Goal: Navigation & Orientation: Find specific page/section

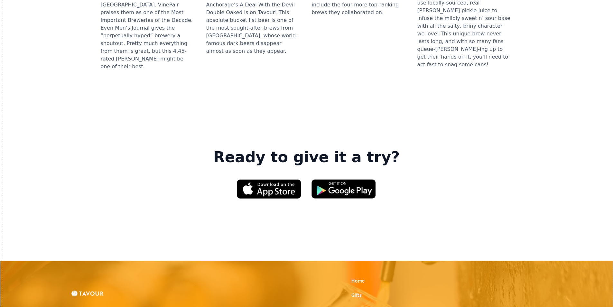
scroll to position [965, 0]
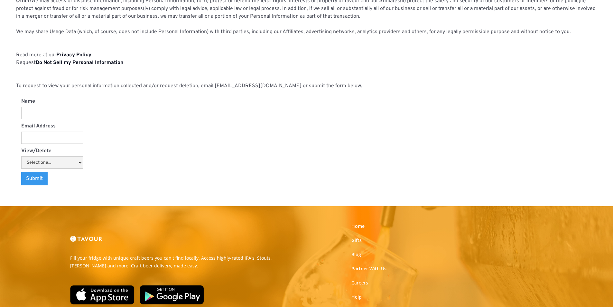
scroll to position [670, 0]
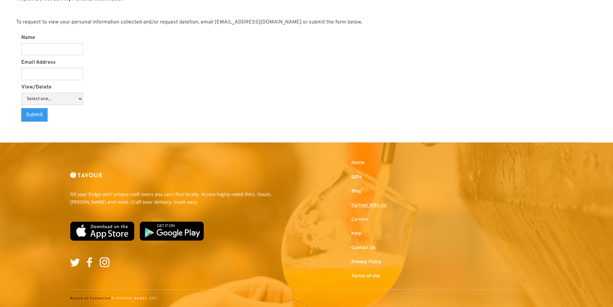
click at [361, 204] on link "Partner With Us" at bounding box center [368, 205] width 35 height 6
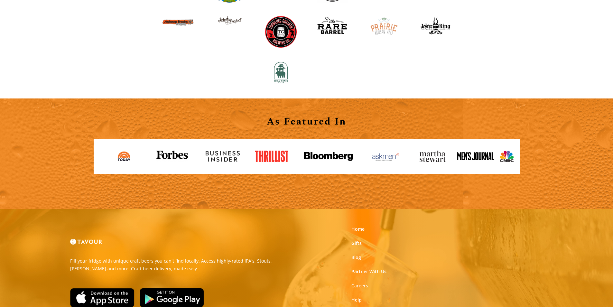
scroll to position [710, 0]
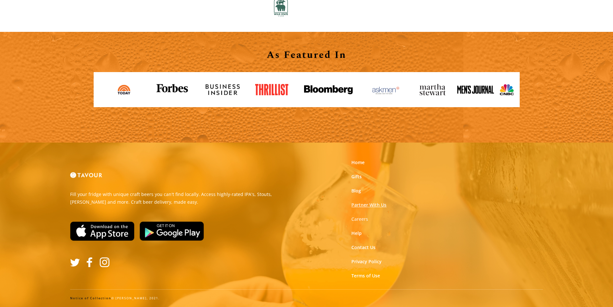
click at [372, 204] on link "Partner With Us" at bounding box center [368, 205] width 35 height 6
